Goal: Task Accomplishment & Management: Complete application form

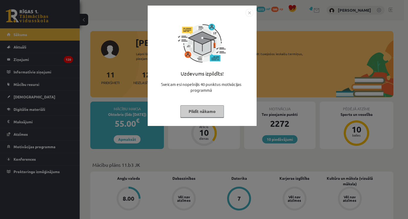
click at [208, 112] on button "Pildīt nākamo" at bounding box center [202, 111] width 44 height 12
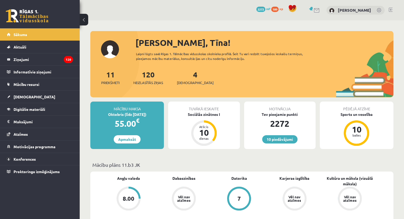
click at [282, 163] on p "Mācību plāns 11.b3 JK" at bounding box center [241, 165] width 299 height 7
click at [131, 199] on div "8.00" at bounding box center [129, 199] width 12 height 6
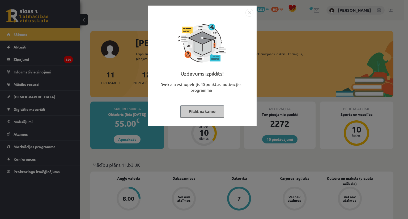
click at [213, 112] on button "Pildīt nākamo" at bounding box center [202, 111] width 44 height 12
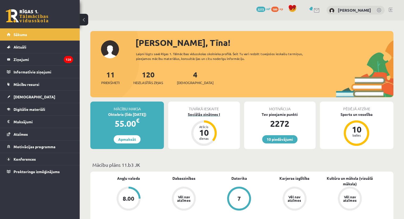
click at [206, 114] on div "Sociālās zinātnes I" at bounding box center [203, 115] width 71 height 6
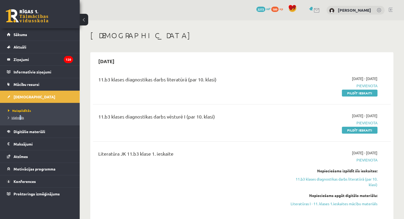
drag, startPoint x: 19, startPoint y: 120, endPoint x: 21, endPoint y: 118, distance: 2.9
click at [21, 118] on li "Izlabotās" at bounding box center [41, 117] width 66 height 7
click at [21, 118] on span "Izlabotās" at bounding box center [17, 118] width 19 height 4
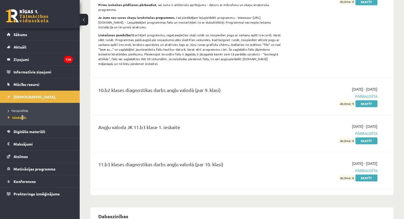
scroll to position [207, 0]
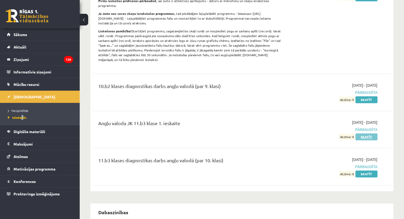
click at [371, 134] on link "Skatīt" at bounding box center [366, 137] width 22 height 7
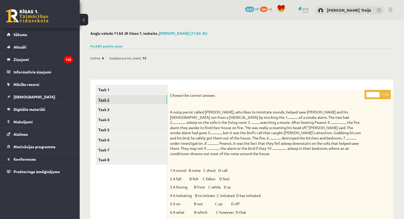
click at [104, 99] on link "Task 2" at bounding box center [131, 100] width 71 height 10
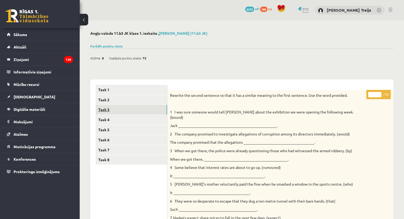
click at [110, 109] on link "Task 3" at bounding box center [131, 110] width 71 height 10
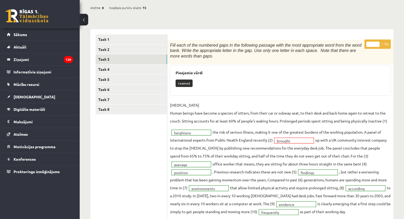
scroll to position [50, 0]
click at [105, 69] on link "Task 4" at bounding box center [131, 70] width 71 height 10
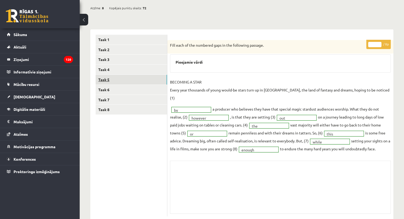
click at [111, 82] on link "Task 5" at bounding box center [131, 80] width 71 height 10
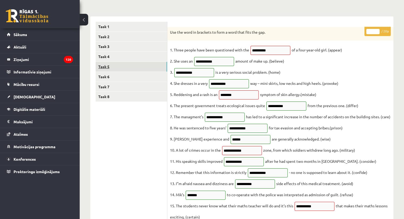
scroll to position [0, 0]
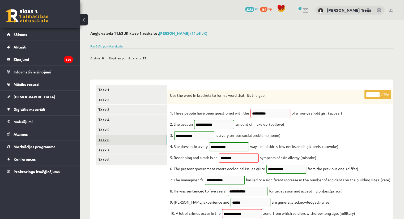
click at [106, 139] on link "Task 6" at bounding box center [131, 140] width 71 height 10
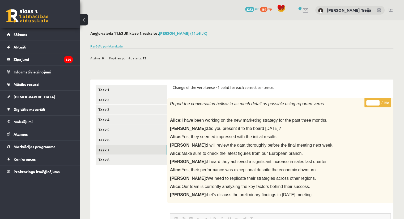
click at [125, 152] on link "Task 7" at bounding box center [131, 150] width 71 height 10
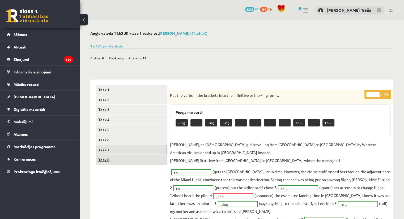
click at [118, 160] on link "Task 8" at bounding box center [131, 160] width 71 height 10
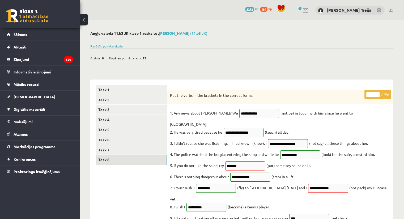
click at [245, 165] on fieldset "**********" at bounding box center [280, 167] width 221 height 116
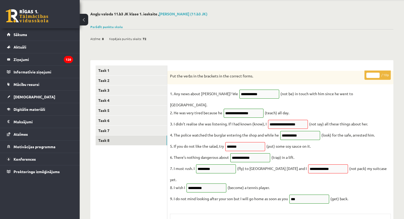
scroll to position [7, 0]
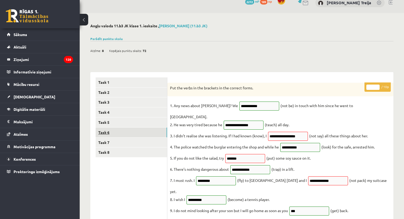
click at [109, 137] on link "Task 6" at bounding box center [131, 133] width 71 height 10
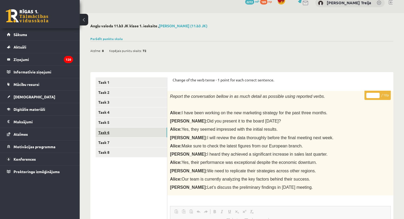
scroll to position [0, 0]
click at [113, 122] on link "Task 5" at bounding box center [131, 123] width 71 height 10
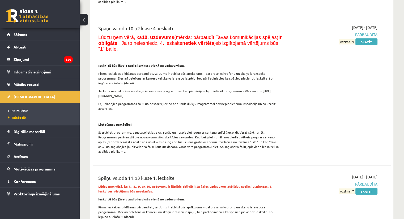
scroll to position [3034, 0]
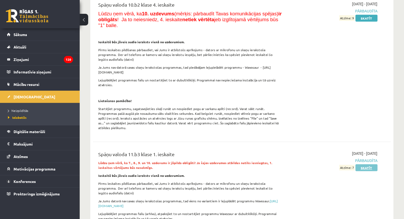
click at [366, 165] on link "Skatīt" at bounding box center [366, 168] width 22 height 7
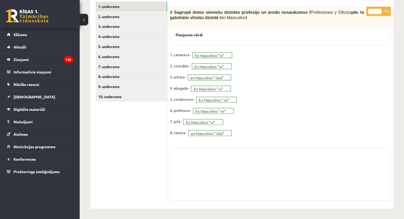
scroll to position [162, 0]
click at [116, 15] on link "2. uzdevums" at bounding box center [131, 17] width 71 height 10
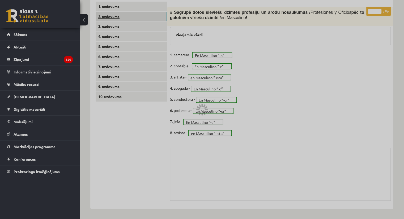
scroll to position [146, 0]
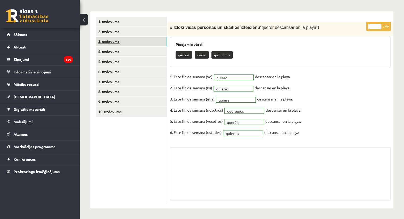
click at [109, 42] on link "3. uzdevums" at bounding box center [131, 42] width 71 height 10
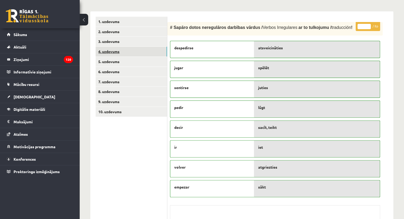
click at [111, 50] on link "4. uzdevums" at bounding box center [131, 52] width 71 height 10
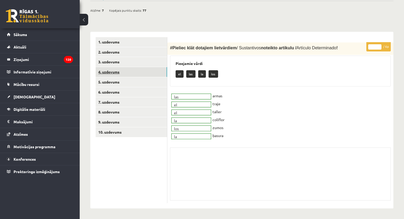
scroll to position [126, 0]
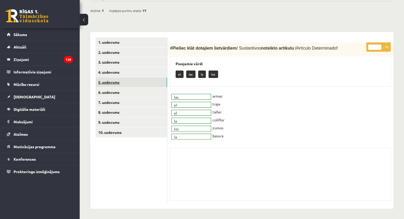
click at [114, 80] on link "5. uzdevums" at bounding box center [131, 83] width 71 height 10
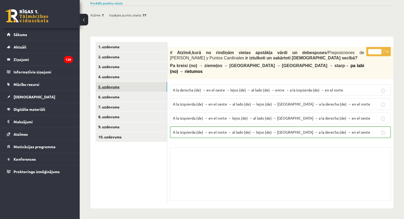
scroll to position [115, 0]
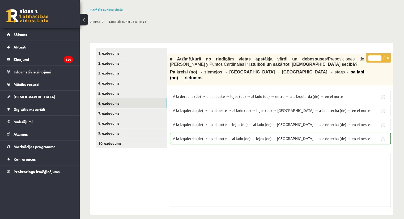
click at [114, 102] on link "6. uzdevums" at bounding box center [131, 104] width 71 height 10
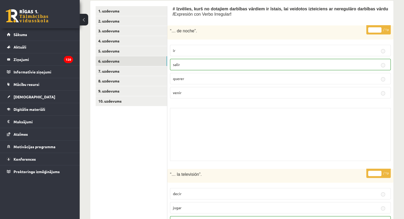
scroll to position [157, 0]
click at [126, 71] on link "7. uzdevums" at bounding box center [131, 71] width 71 height 10
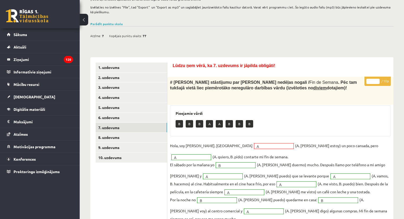
scroll to position [113, 0]
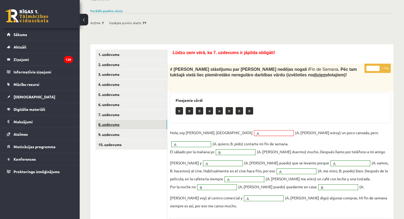
click at [122, 122] on link "8. uzdevums" at bounding box center [131, 125] width 71 height 10
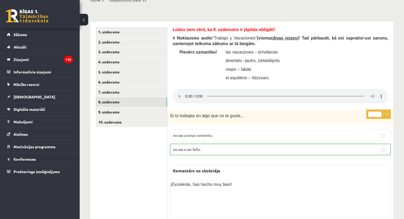
scroll to position [124, 0]
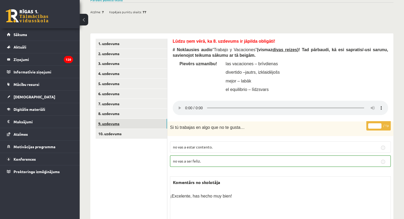
click at [126, 120] on link "9. uzdevums" at bounding box center [131, 124] width 71 height 10
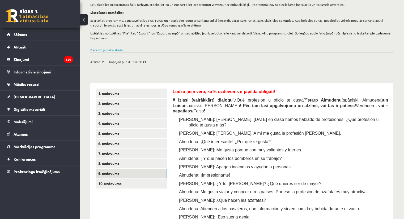
scroll to position [88, 0]
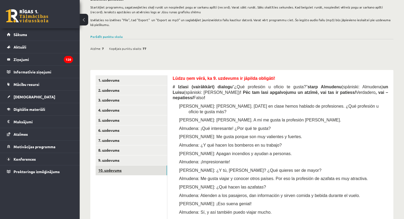
click at [128, 174] on link "10. uzdevums" at bounding box center [131, 171] width 71 height 10
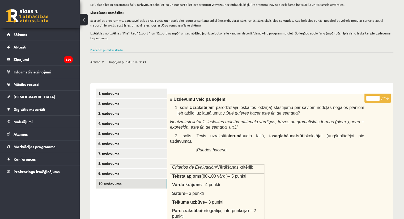
scroll to position [74, 0]
click at [32, 35] on link "Sākums" at bounding box center [40, 34] width 66 height 12
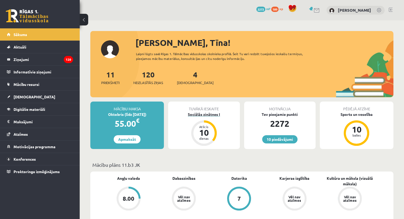
click at [197, 114] on div "Sociālās zinātnes I" at bounding box center [203, 115] width 71 height 6
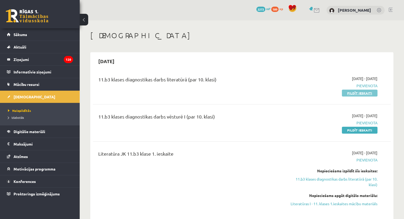
click at [368, 94] on link "Pildīt ieskaiti" at bounding box center [360, 93] width 36 height 7
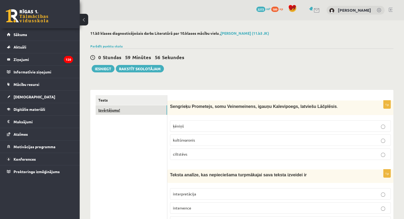
click at [115, 111] on link "Izvērtējums!" at bounding box center [131, 110] width 71 height 10
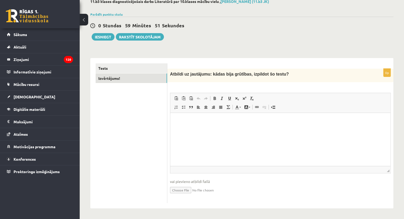
scroll to position [7, 0]
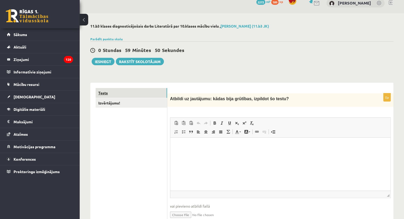
click at [117, 92] on link "Tests" at bounding box center [131, 93] width 71 height 10
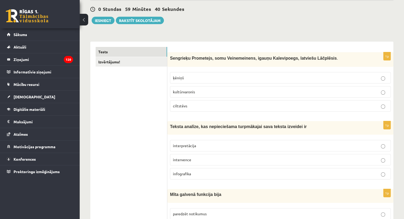
scroll to position [49, 0]
click at [170, 60] on p "Sengrieķu Prometejs, somu Veinemeinens, igauņu Kalevipoegs, latviešu Lāčplēsis ." at bounding box center [267, 58] width 194 height 6
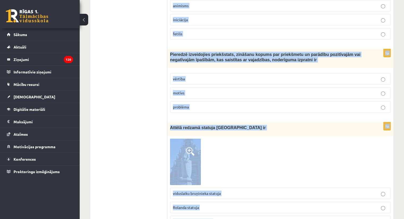
scroll to position [1883, 0]
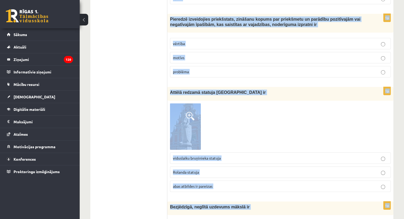
drag, startPoint x: 170, startPoint y: 60, endPoint x: 262, endPoint y: 219, distance: 183.0
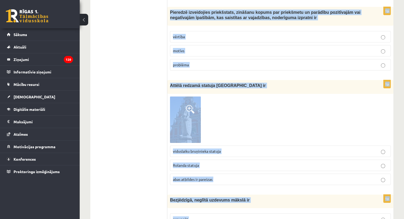
copy form "Sengrieķu Prometejs, somu Veinemeinens, igauņu Kalevipoegs, latviešu Lāčplēsis …"
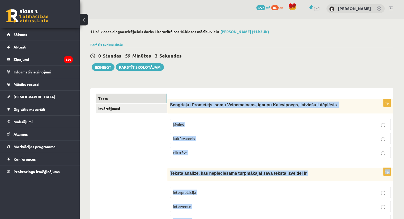
scroll to position [0, 0]
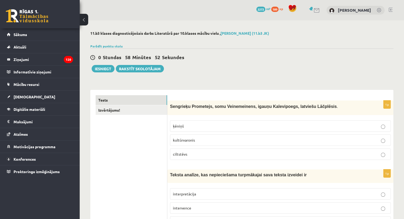
click at [214, 138] on p "kultūrvaronis" at bounding box center [280, 141] width 215 height 6
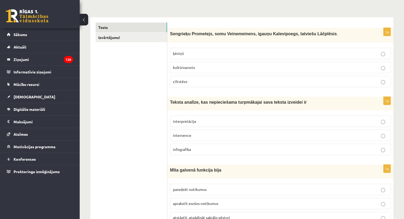
scroll to position [73, 0]
click at [235, 122] on p "interpretācija" at bounding box center [280, 121] width 215 height 6
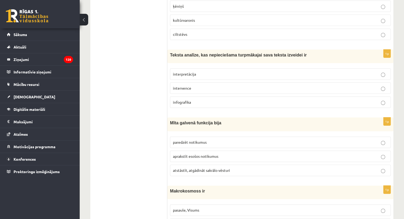
scroll to position [128, 0]
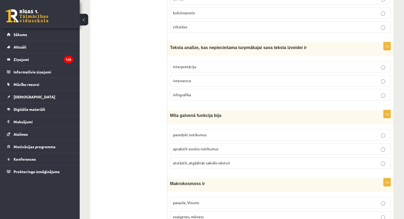
click at [218, 161] on span "atstāstīt, atgādināt sakrālo vēsturi" at bounding box center [201, 163] width 57 height 5
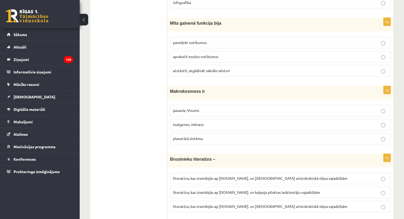
scroll to position [220, 0]
click at [210, 107] on p "pasaule, Visums" at bounding box center [280, 110] width 215 height 6
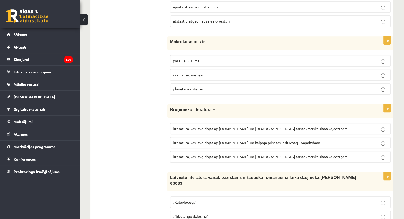
scroll to position [271, 0]
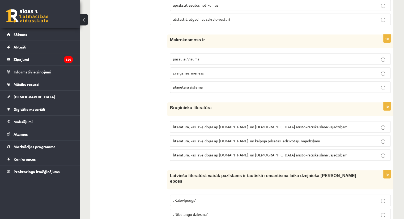
click at [283, 153] on span "literatūra, kas izveidojās ap [DOMAIN_NAME]. un [DEMOGRAPHIC_DATA] aristokrātis…" at bounding box center [260, 155] width 175 height 5
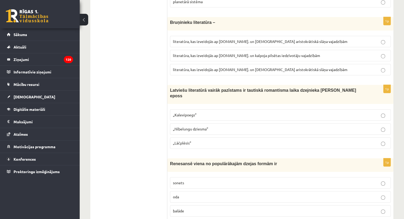
scroll to position [358, 0]
click at [227, 140] on p "„Lāčplēsis”" at bounding box center [280, 143] width 215 height 6
click at [225, 180] on p "sonets" at bounding box center [280, 183] width 215 height 6
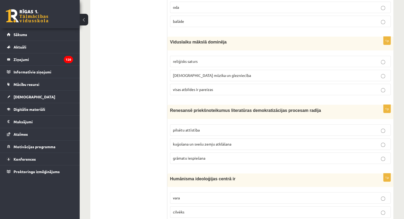
scroll to position [549, 0]
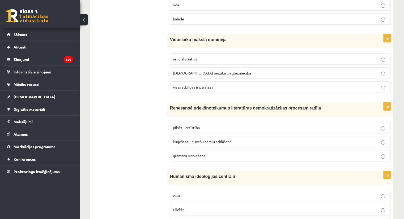
click at [237, 84] on p "visas atbildes ir pareizas" at bounding box center [280, 87] width 215 height 6
click at [227, 153] on p "grāmatu iespiešana" at bounding box center [280, 156] width 215 height 6
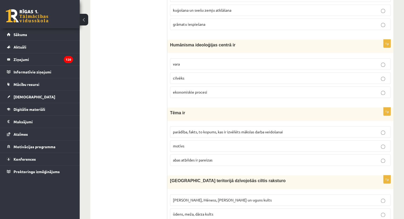
scroll to position [682, 0]
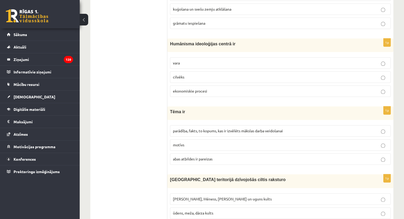
click at [207, 71] on label "cilvēks" at bounding box center [280, 76] width 221 height 11
click at [213, 129] on span "parādība, fakts, to kopums, kas ir izvēlēts mākslas darba veidošanai" at bounding box center [228, 131] width 110 height 5
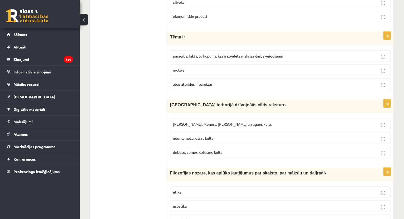
scroll to position [760, 0]
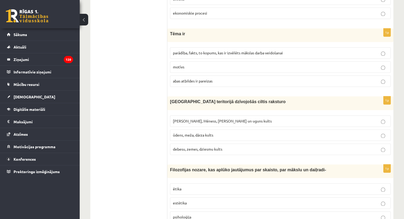
click at [247, 116] on label "[PERSON_NAME], Mēness, [PERSON_NAME] un uguns kults" at bounding box center [280, 121] width 221 height 11
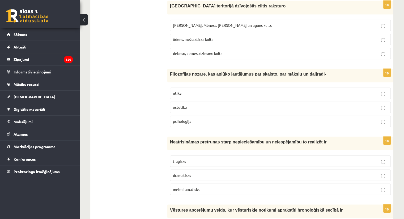
scroll to position [857, 0]
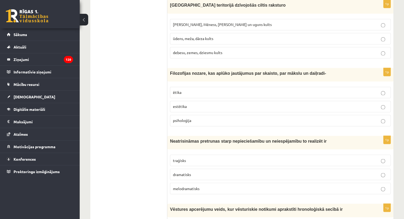
click at [218, 104] on p "estētika" at bounding box center [280, 107] width 215 height 6
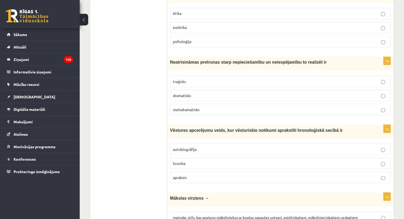
scroll to position [945, 0]
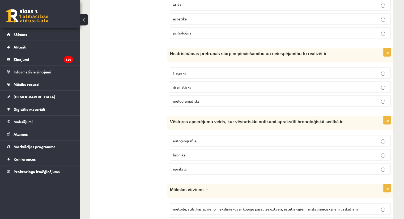
click at [207, 67] on label "traģisks" at bounding box center [280, 72] width 221 height 11
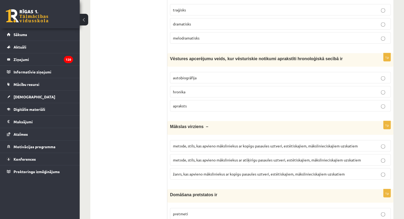
scroll to position [1009, 0]
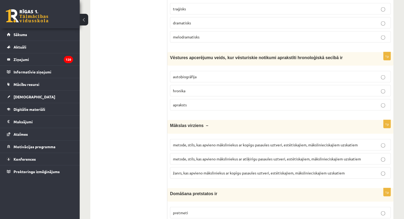
click at [202, 88] on p "hronika" at bounding box center [280, 91] width 215 height 6
click at [293, 142] on span "metode, stils, kas apvieno māksliniekus ar kopīgu pasaules uztveri, estētiskaji…" at bounding box center [265, 144] width 185 height 5
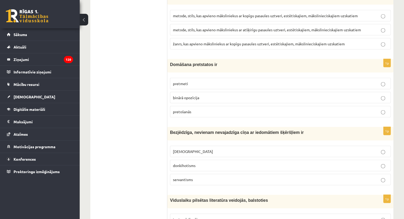
scroll to position [1138, 0]
click at [201, 95] on p "binārā opozīcija" at bounding box center [280, 98] width 215 height 6
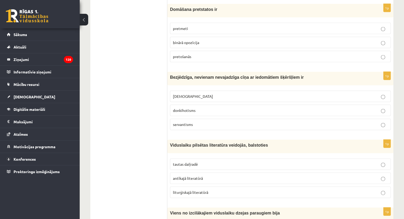
scroll to position [1195, 0]
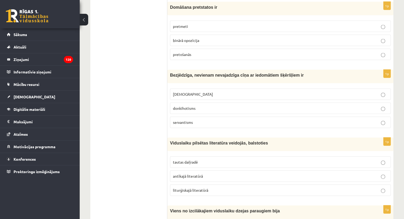
click at [208, 106] on p "donkihotisms" at bounding box center [280, 109] width 215 height 6
click at [202, 160] on p "tautas daiļradē" at bounding box center [280, 163] width 215 height 6
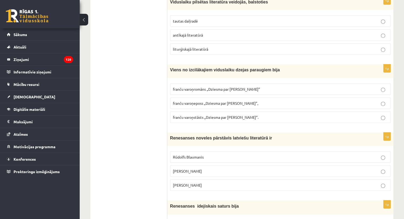
scroll to position [1338, 0]
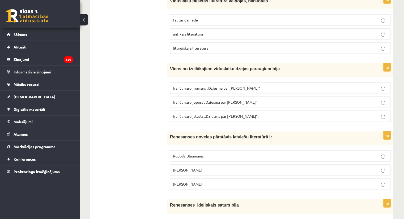
click at [236, 100] on span "franču varoņeposs „Dziesma par [PERSON_NAME]”," at bounding box center [215, 102] width 85 height 5
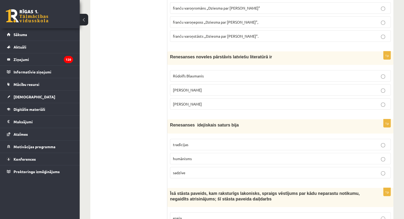
scroll to position [1419, 0]
click at [226, 101] on p "[PERSON_NAME]" at bounding box center [280, 104] width 215 height 6
click at [208, 156] on p "humānisms" at bounding box center [280, 159] width 215 height 6
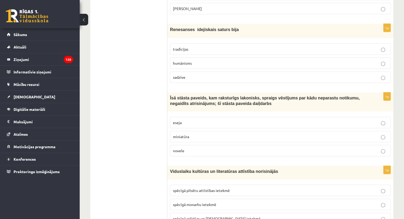
scroll to position [1549, 0]
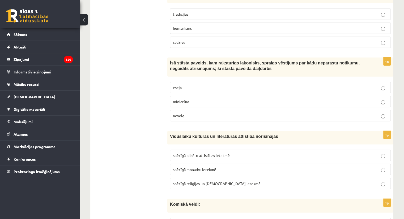
click at [224, 110] on label "novele" at bounding box center [280, 115] width 221 height 11
click at [225, 181] on span "spēcīgā reliģijas un [DEMOGRAPHIC_DATA] ietekmē" at bounding box center [217, 183] width 88 height 5
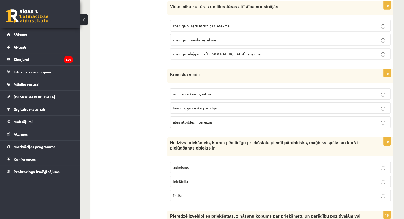
scroll to position [1679, 0]
click at [223, 119] on p "abas atbildes ir pareizas" at bounding box center [280, 122] width 215 height 6
click at [211, 193] on p "fetišs" at bounding box center [280, 196] width 215 height 6
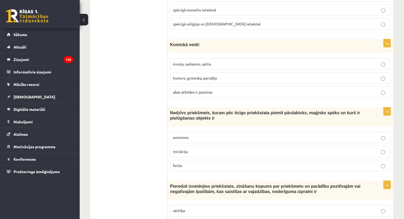
scroll to position [1709, 0]
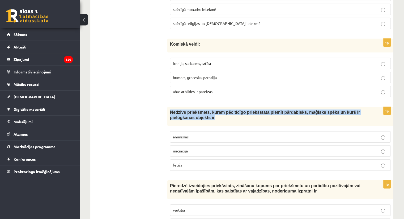
drag, startPoint x: 171, startPoint y: 99, endPoint x: 200, endPoint y: 109, distance: 30.5
click at [200, 109] on div "Nedzīvs priekšmets, kuram pēc ticīgo priekšstata piemīt pārdabisks, maģisks spē…" at bounding box center [280, 116] width 226 height 19
copy span "Nedzīvs priekšmets, kuram pēc ticīgo priekšstata piemīt pārdabisks, maģisks spē…"
click at [181, 110] on span "Nedzīvs priekšmets, kuram pēc ticīgo priekšstata piemīt pārdabisks, maģisks spē…" at bounding box center [265, 115] width 190 height 10
drag, startPoint x: 170, startPoint y: 98, endPoint x: 204, endPoint y: 153, distance: 64.9
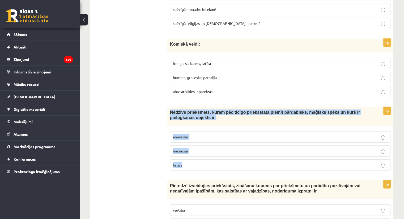
click at [204, 153] on div "1p Nedzīvs priekšmets, kuram pēc ticīgo priekšstata piemīt pārdabisks, maģisks …" at bounding box center [280, 141] width 226 height 68
copy div "Nedzīvs priekšmets, kuram pēc ticīgo priekšstata piemīt pārdabisks, maģisks spē…"
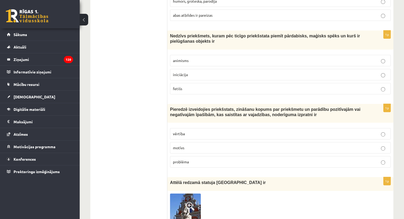
scroll to position [1788, 0]
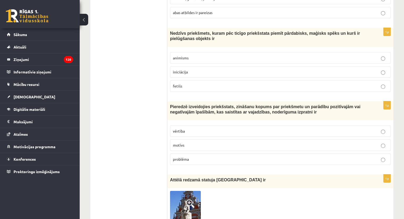
click at [218, 129] on p "vērtība" at bounding box center [280, 132] width 215 height 6
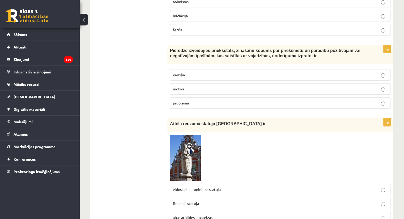
scroll to position [1857, 0]
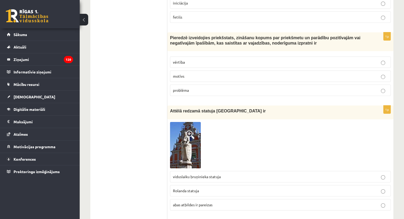
click at [218, 188] on p "Rolanda statuja" at bounding box center [280, 191] width 215 height 6
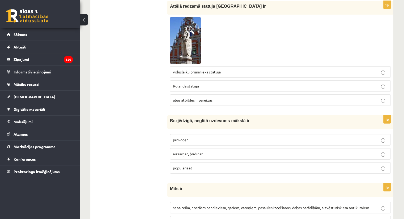
scroll to position [1963, 0]
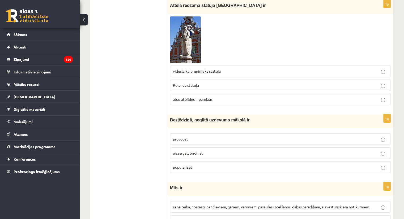
click at [232, 134] on label "provocēt" at bounding box center [280, 139] width 221 height 11
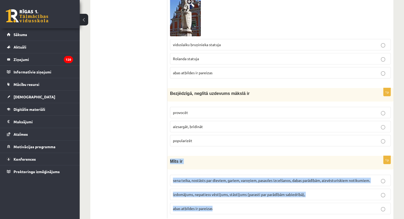
drag, startPoint x: 169, startPoint y: 147, endPoint x: 225, endPoint y: 212, distance: 85.7
copy div "Mīts ir sena teika, nostāsts par dieviem, gariem, varoņiem, pasaules izcelšanos…"
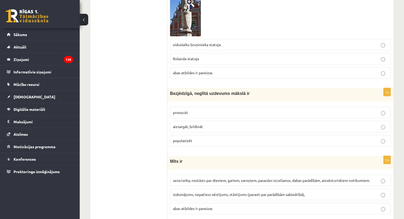
click at [230, 192] on span "izdomājums, nepatiess vēstījums, stāstījums (parasti par parādībām sabiedrībā)," at bounding box center [239, 194] width 132 height 5
click at [312, 178] on span "sena teika, nostāsts par dieviem, gariem, varoņiem, pasaules izcelšanos, dabas …" at bounding box center [271, 180] width 197 height 5
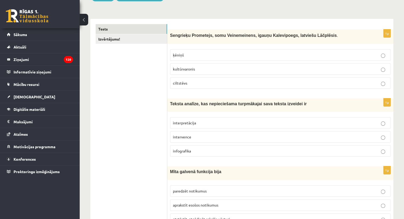
scroll to position [0, 0]
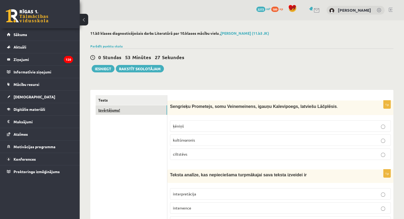
click at [125, 112] on link "Izvērtējums!" at bounding box center [131, 110] width 71 height 10
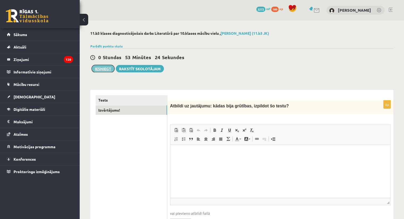
click at [105, 70] on button "Iesniegt" at bounding box center [103, 68] width 23 height 7
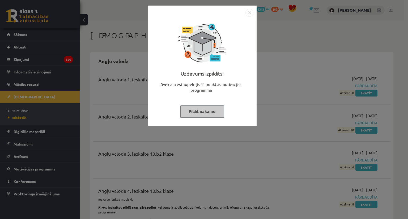
click at [216, 116] on button "Pildīt nākamo" at bounding box center [202, 111] width 44 height 12
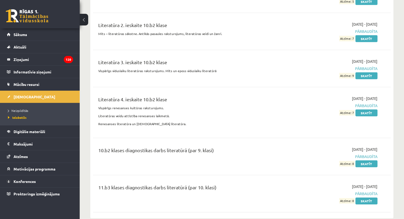
scroll to position [1588, 0]
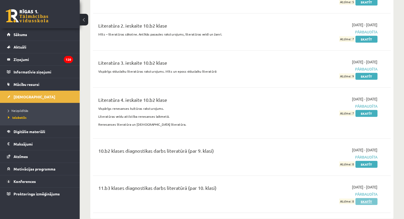
click at [372, 198] on link "Skatīt" at bounding box center [366, 201] width 22 height 7
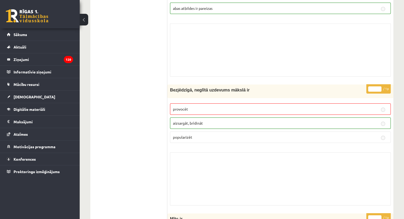
scroll to position [3693, 0]
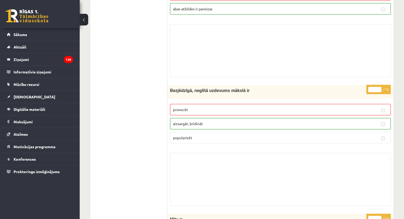
click at [320, 135] on p "popularizēt" at bounding box center [280, 138] width 215 height 6
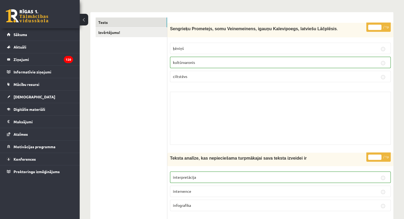
scroll to position [0, 0]
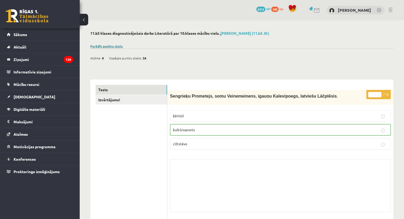
click at [111, 47] on link "Parādīt punktu skalu" at bounding box center [106, 46] width 32 height 4
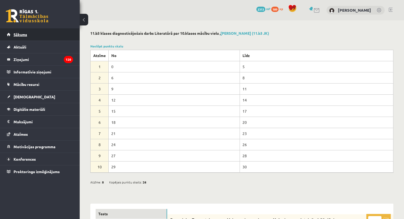
click at [25, 34] on span "Sākums" at bounding box center [21, 34] width 14 height 5
